Goal: Task Accomplishment & Management: Complete application form

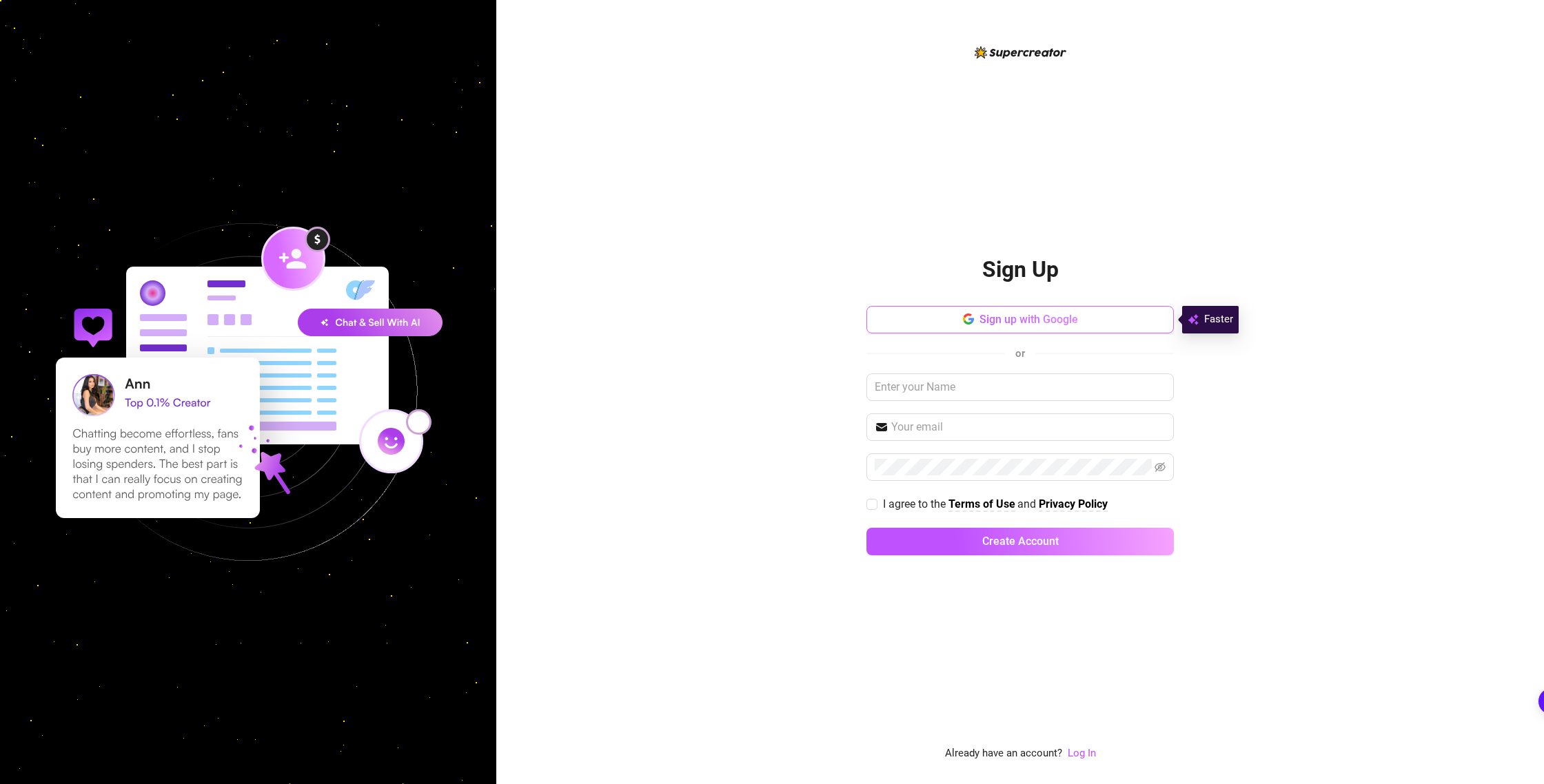
click at [1032, 323] on span "Sign up with Google" at bounding box center [1029, 319] width 99 height 13
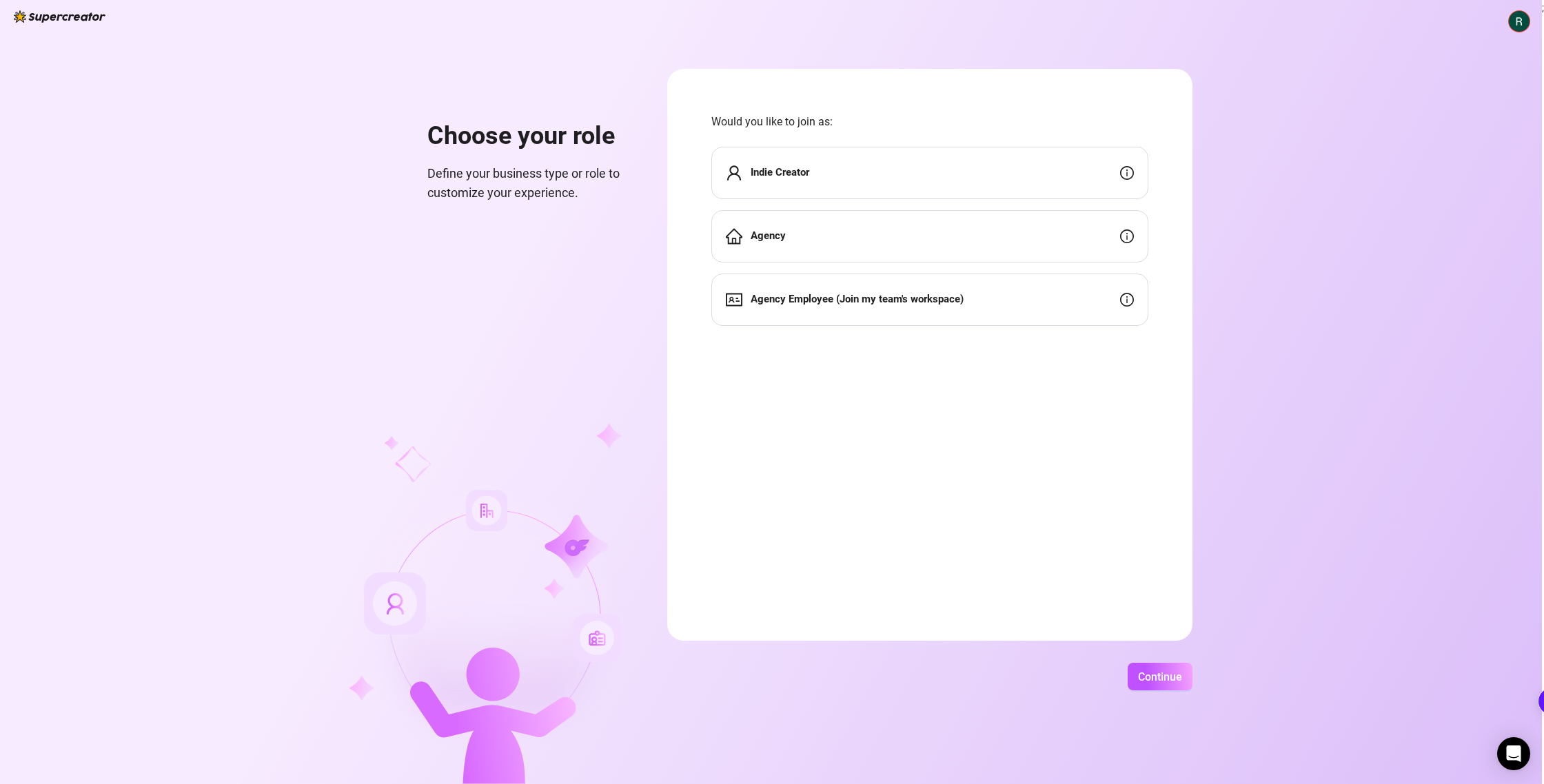
click at [807, 185] on div "Indie Creator" at bounding box center [930, 173] width 437 height 53
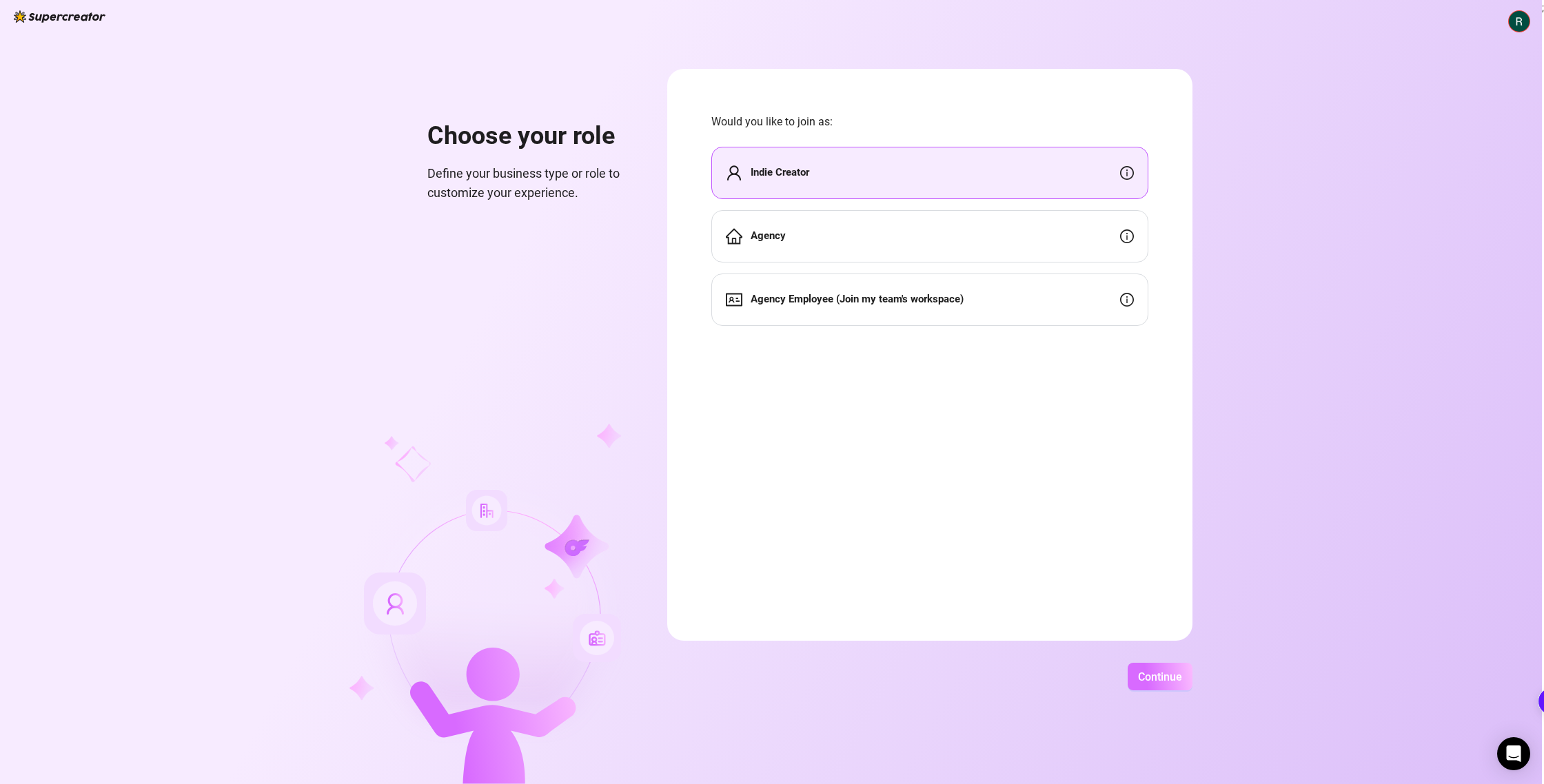
click at [1181, 674] on span "Continue" at bounding box center [1160, 677] width 44 height 13
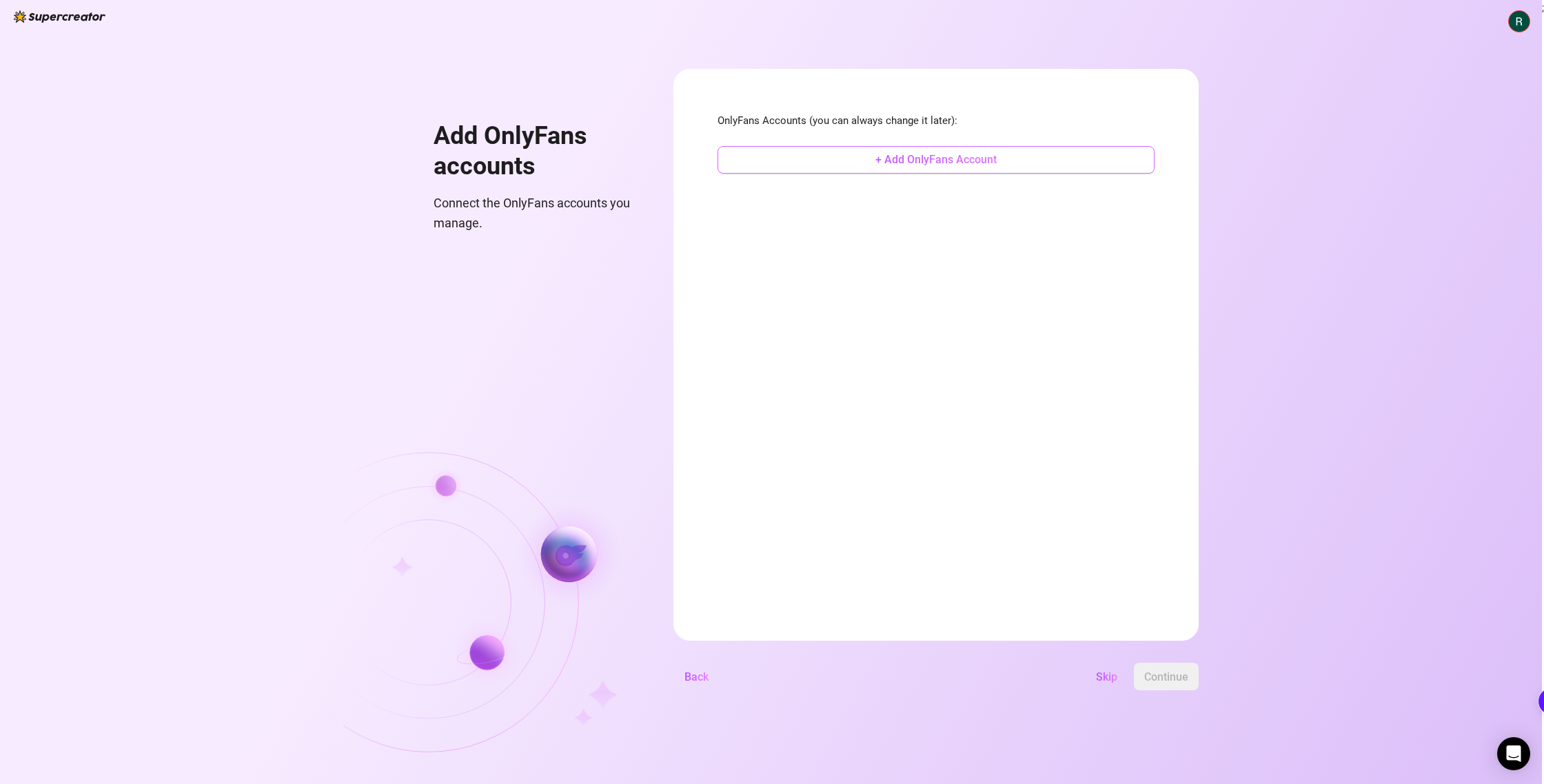
click at [849, 160] on button "+ Add OnlyFans Account" at bounding box center [937, 160] width 437 height 28
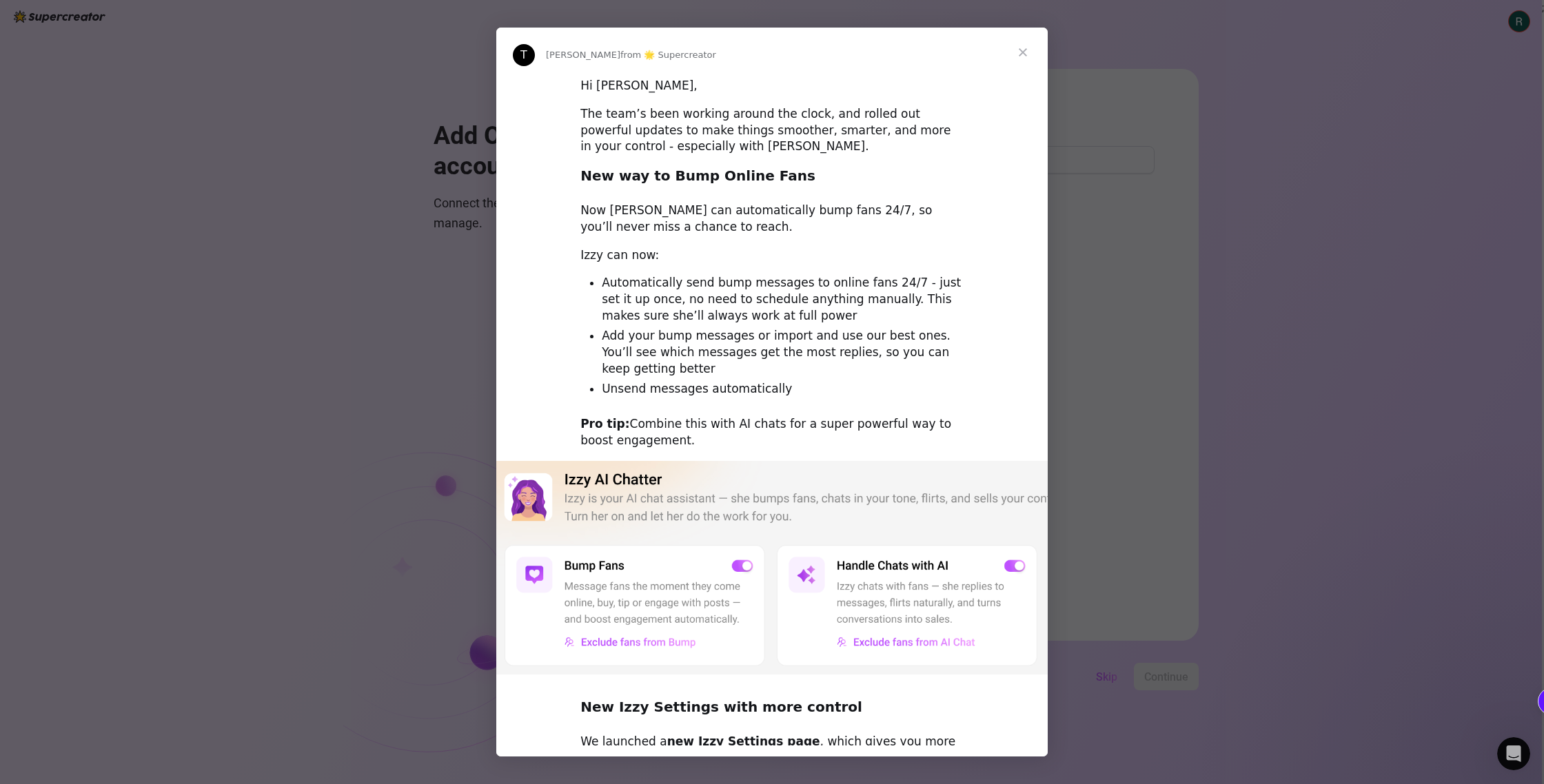
click at [1020, 49] on span "Close" at bounding box center [1023, 53] width 49 height 49
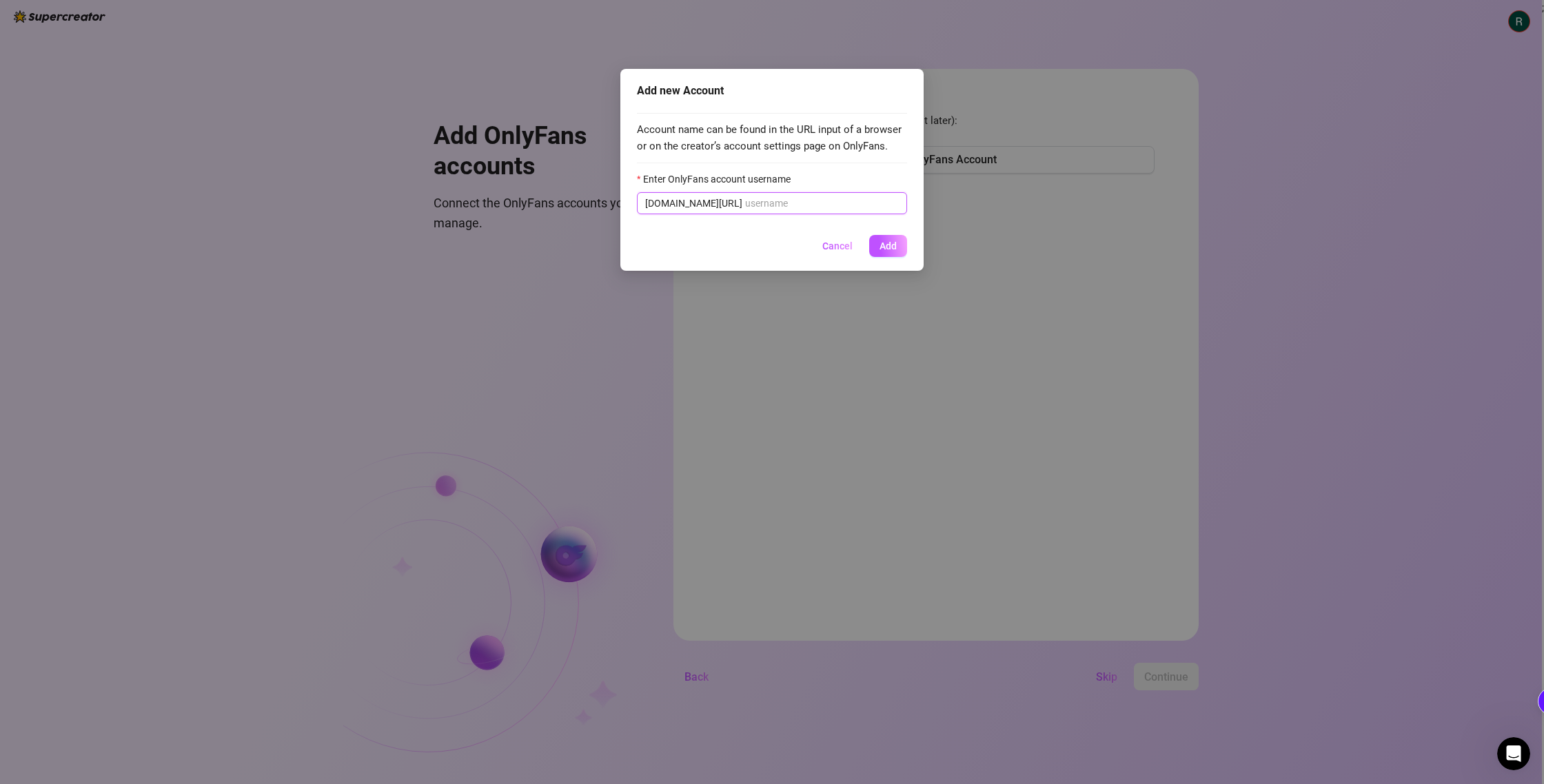
click at [849, 209] on input "Enter OnlyFans account username" at bounding box center [821, 203] width 154 height 15
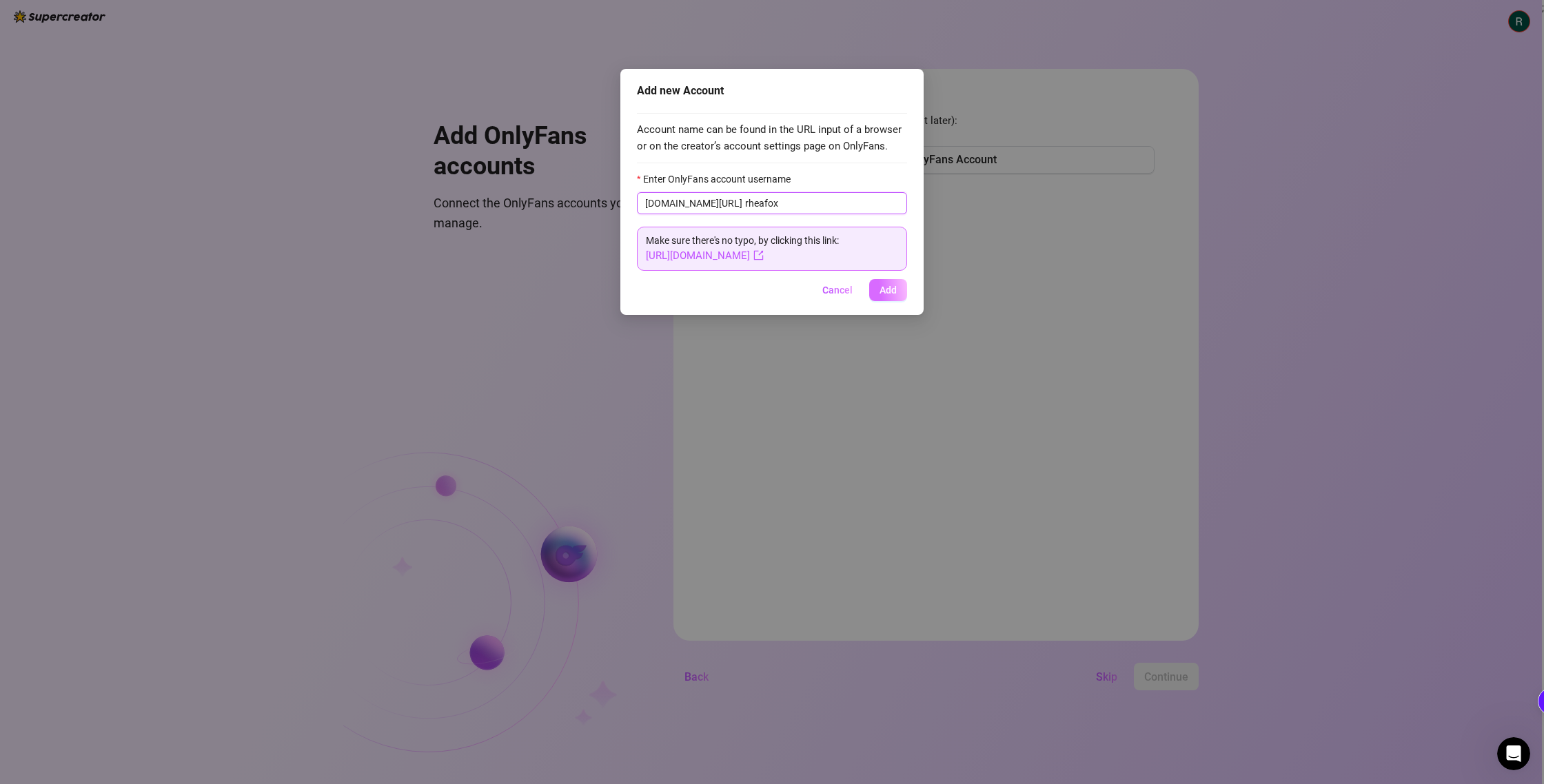
type input "rheafox"
click at [892, 287] on span "Add" at bounding box center [888, 290] width 17 height 11
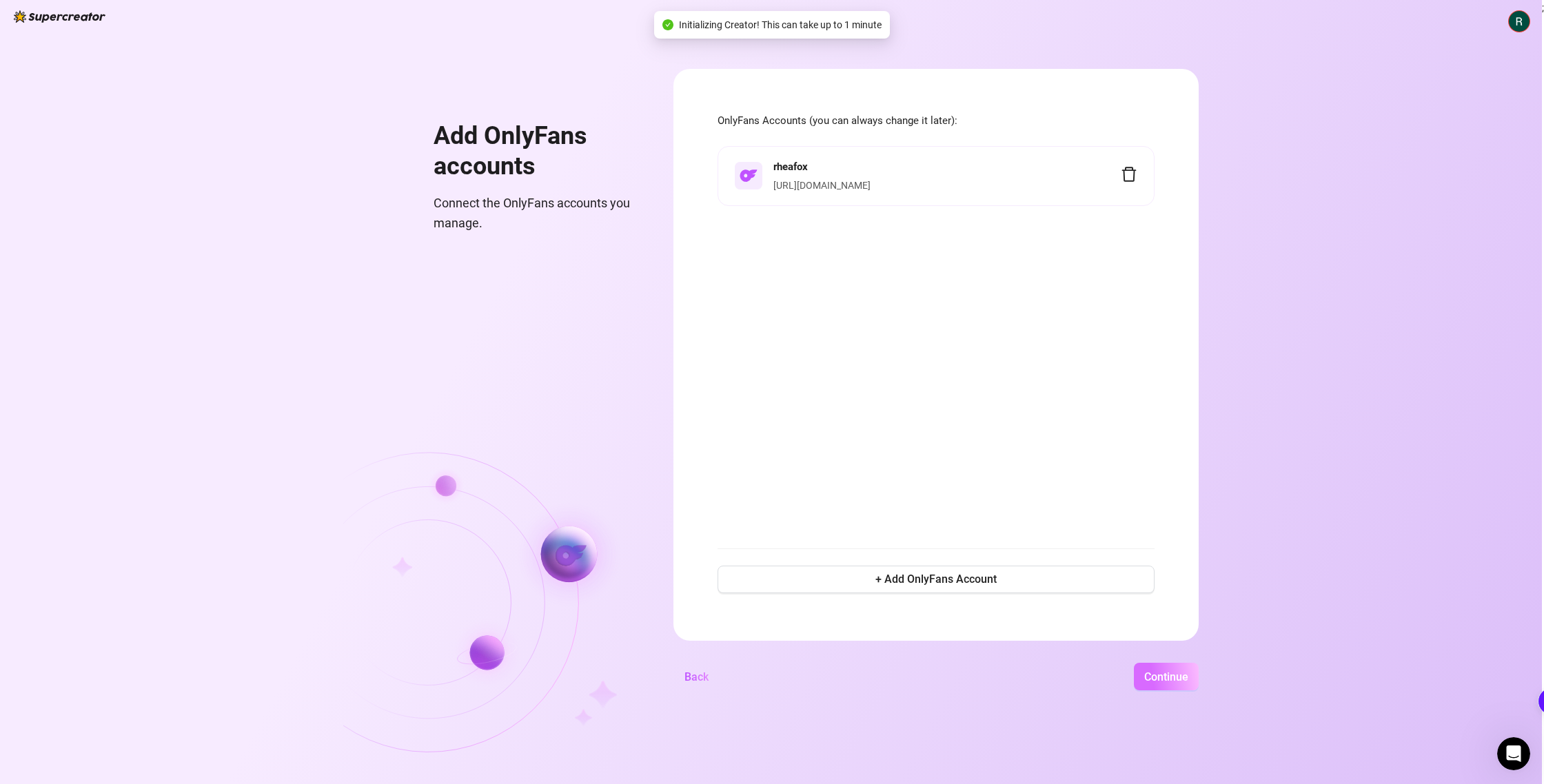
click at [1195, 674] on button "Continue" at bounding box center [1167, 677] width 65 height 28
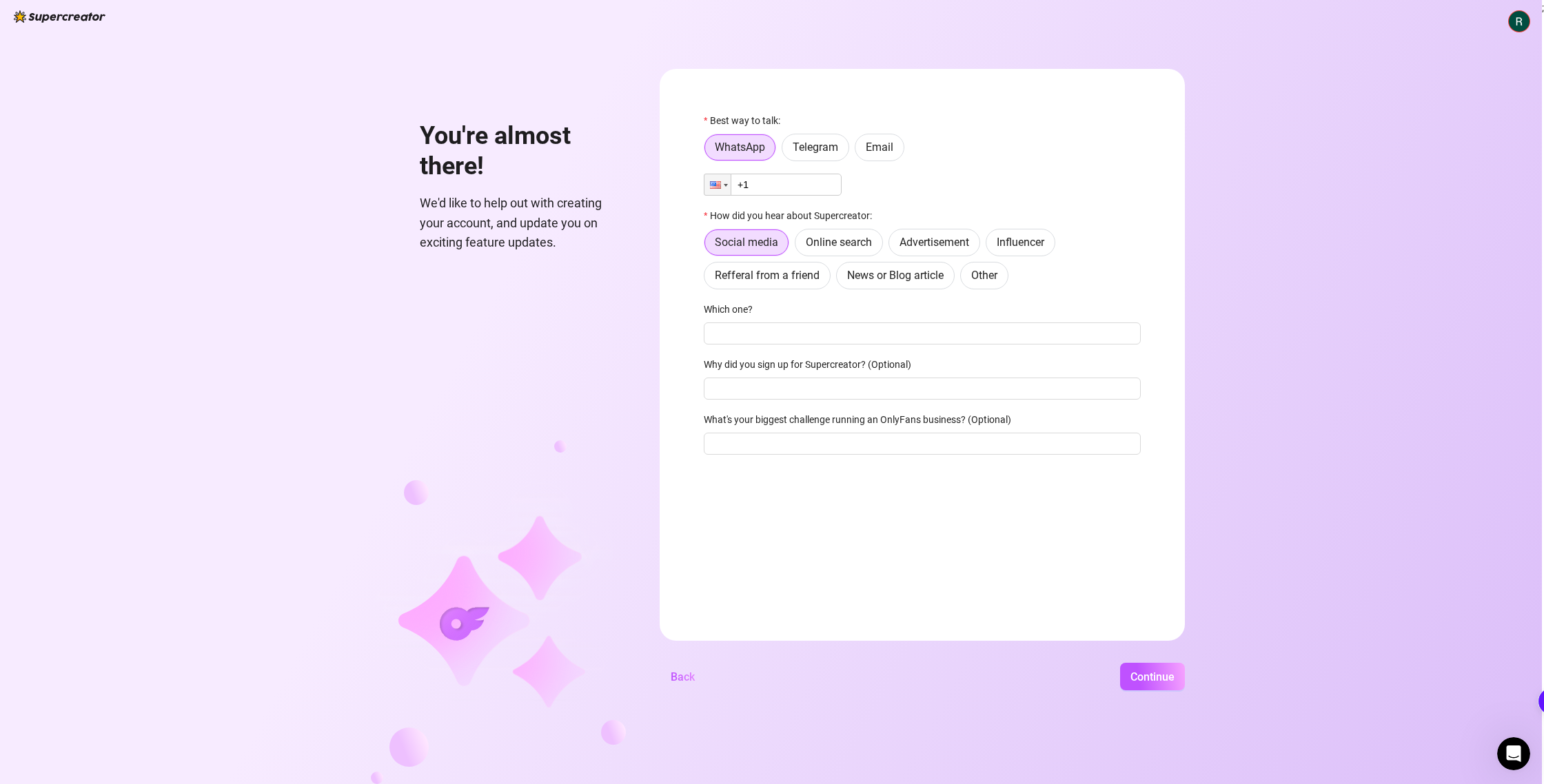
click at [792, 185] on input "+1" at bounding box center [773, 185] width 138 height 22
type input "[PHONE_NUMBER]"
click at [752, 336] on input "Which one?" at bounding box center [923, 334] width 437 height 22
click at [845, 246] on span "Online search" at bounding box center [839, 242] width 66 height 13
click at [799, 246] on input "Online search" at bounding box center [799, 246] width 0 height 0
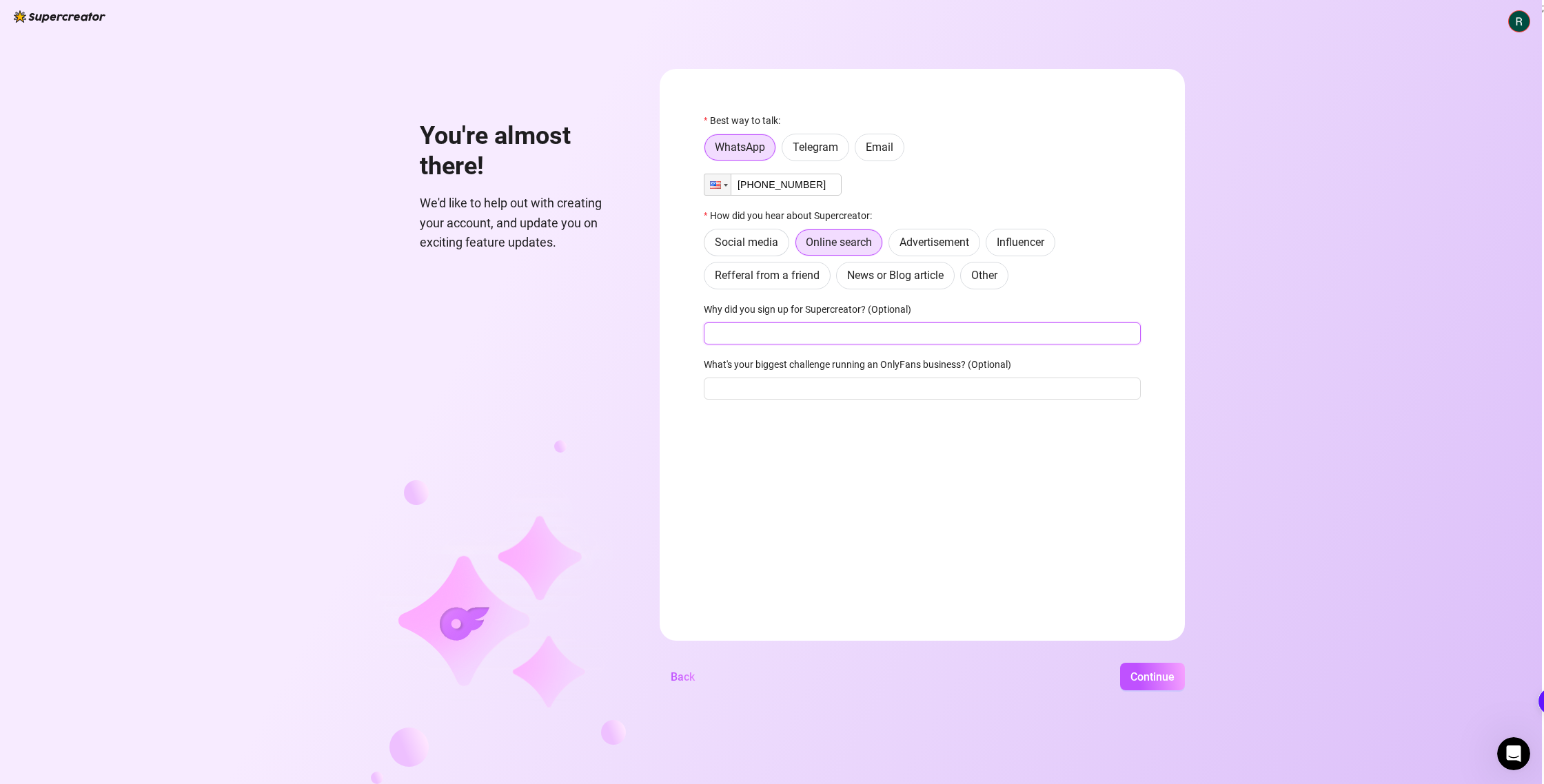
click at [763, 335] on input "Why did you sign up for Supercreator? (Optional)" at bounding box center [923, 334] width 437 height 22
drag, startPoint x: 1132, startPoint y: 670, endPoint x: 1128, endPoint y: 664, distance: 7.2
click at [1132, 670] on span "Continue" at bounding box center [1152, 677] width 44 height 13
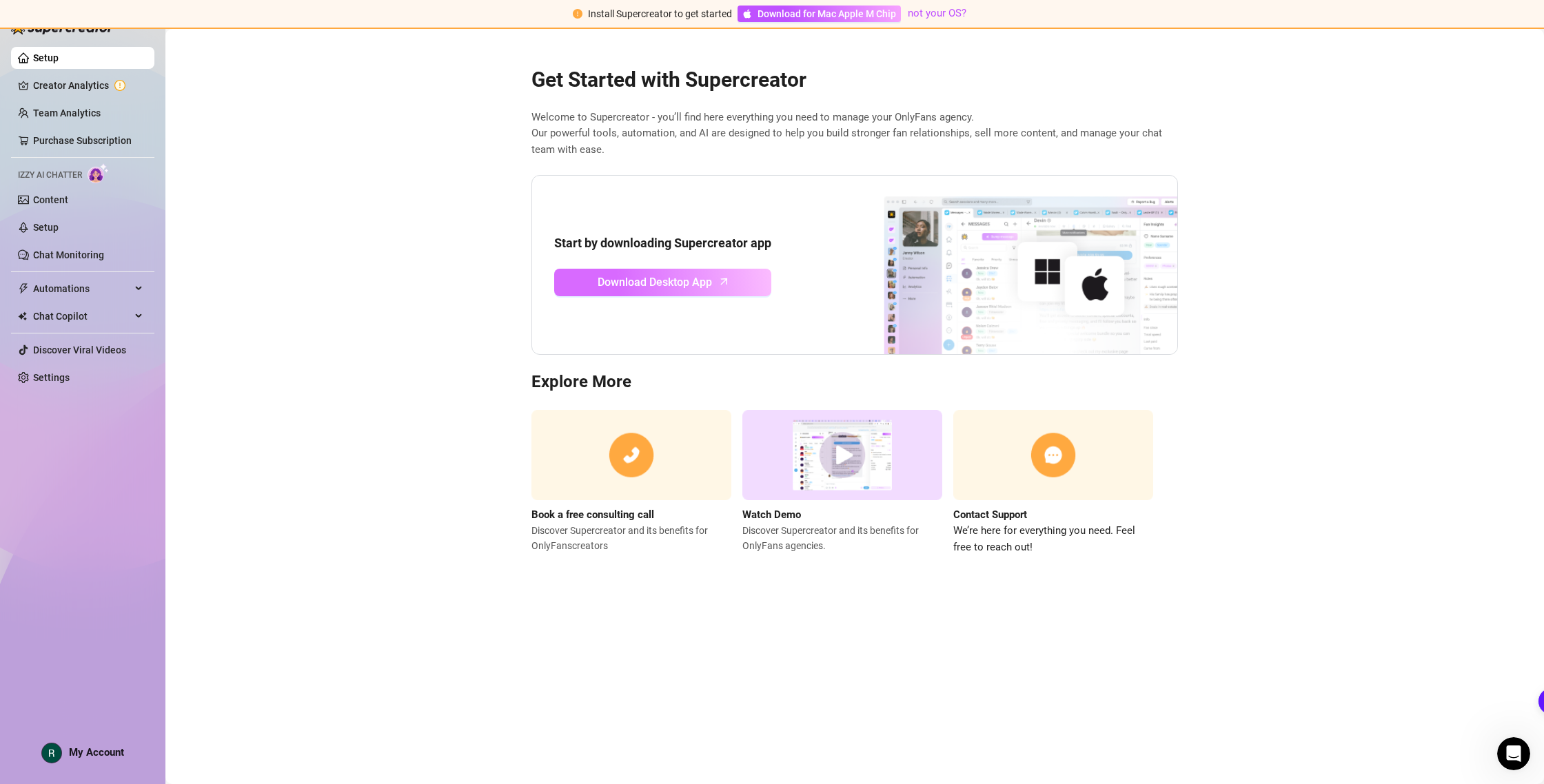
click at [637, 272] on link "Download Desktop App" at bounding box center [662, 283] width 217 height 28
